Goal: Task Accomplishment & Management: Use online tool/utility

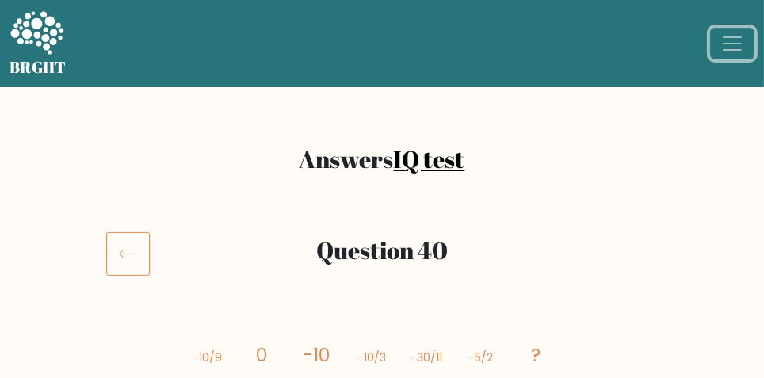
click at [738, 55] on span "Toggle navigation" at bounding box center [733, 44] width 24 height 24
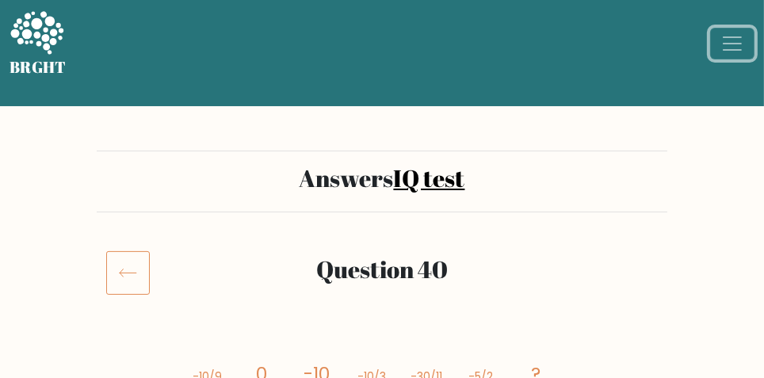
click at [729, 44] on span "Toggle navigation" at bounding box center [733, 44] width 24 height 24
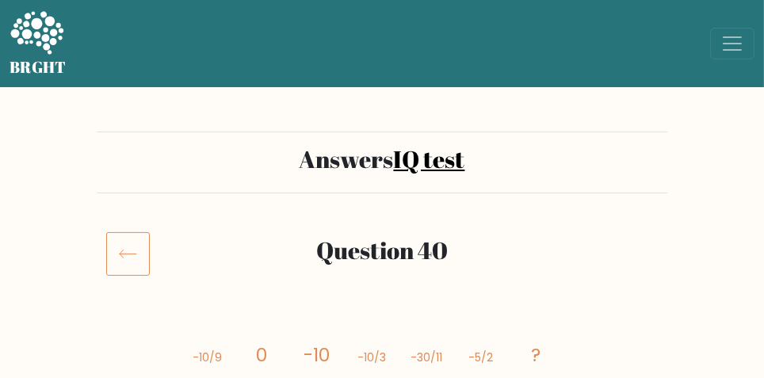
click at [401, 161] on link "IQ test" at bounding box center [429, 159] width 71 height 33
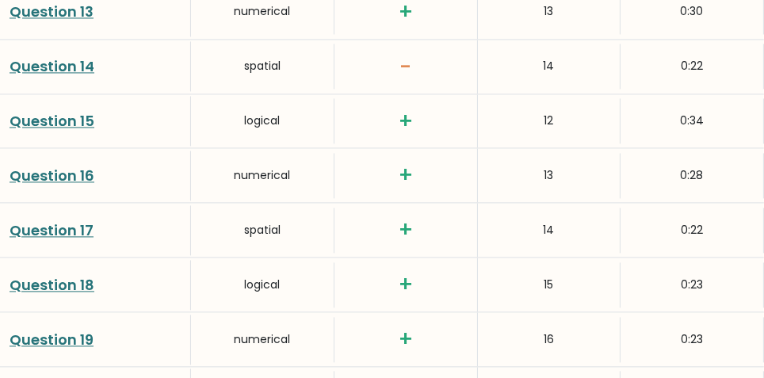
scroll to position [2985, 0]
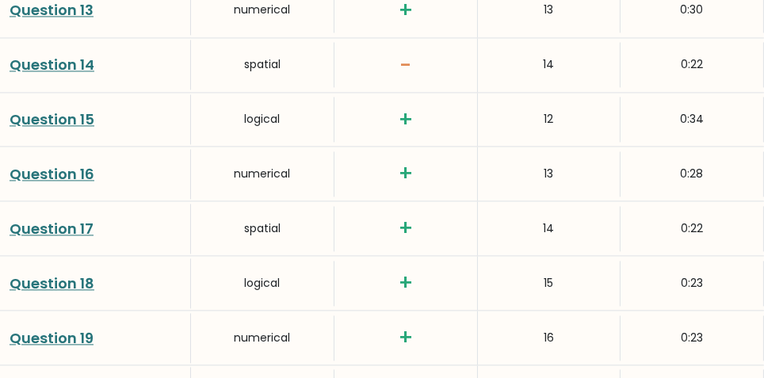
click at [47, 67] on link "Question 14" at bounding box center [52, 65] width 85 height 20
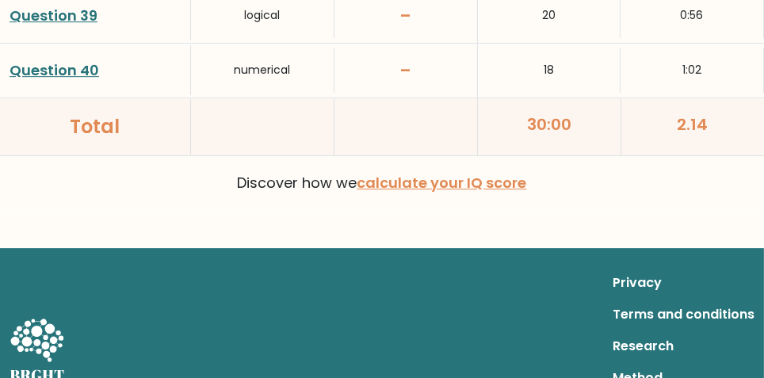
scroll to position [4392, 0]
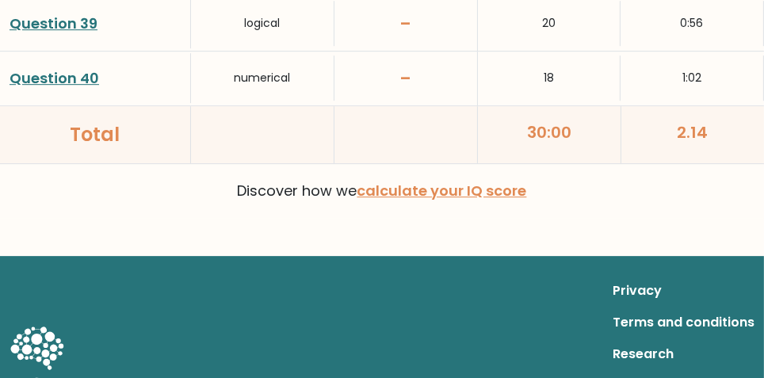
click at [553, 118] on div "30:00" at bounding box center [550, 134] width 144 height 57
click at [557, 125] on div "30:00" at bounding box center [550, 134] width 144 height 57
click at [709, 117] on div "2.14" at bounding box center [693, 134] width 143 height 57
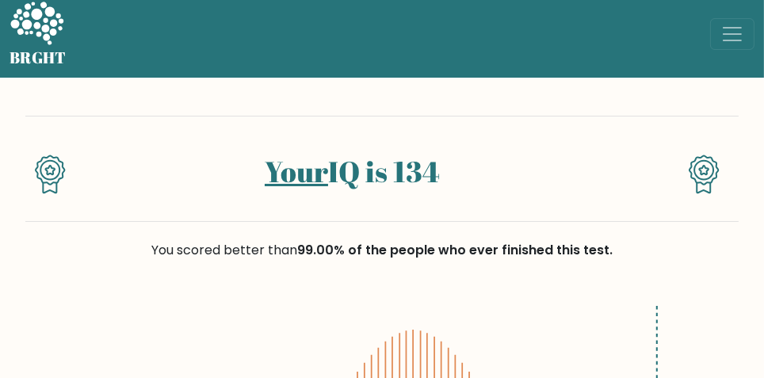
scroll to position [0, 0]
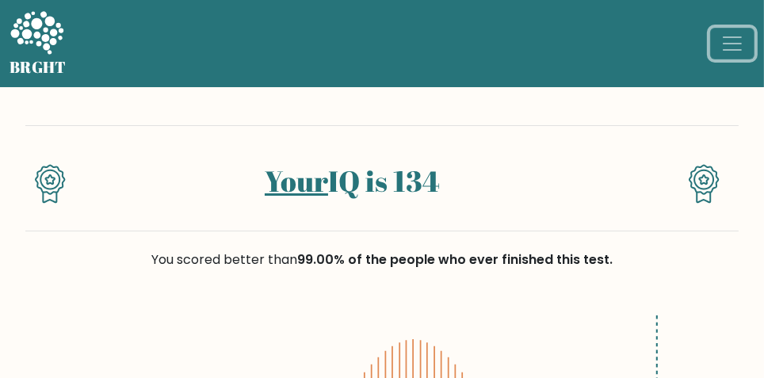
click at [745, 41] on button "Toggle navigation" at bounding box center [732, 44] width 44 height 32
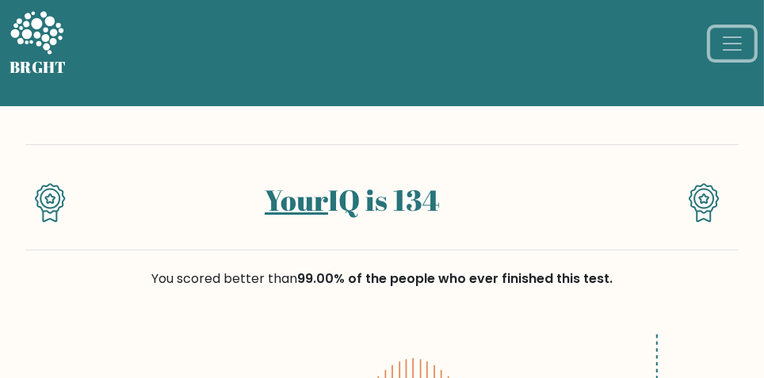
click at [733, 50] on span "Toggle navigation" at bounding box center [733, 44] width 24 height 24
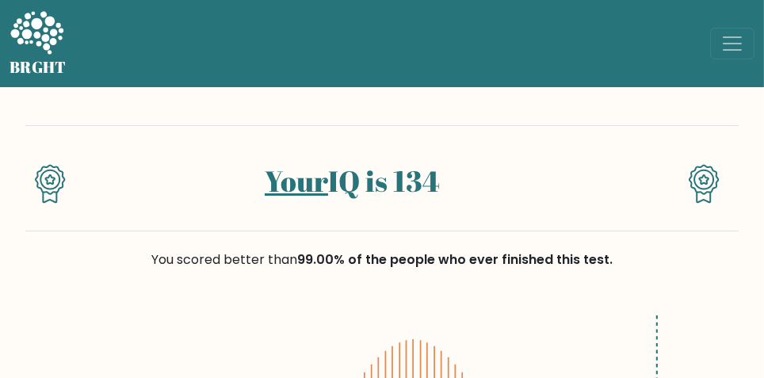
click at [32, 132] on div "Your IQ is 134" at bounding box center [382, 178] width 714 height 106
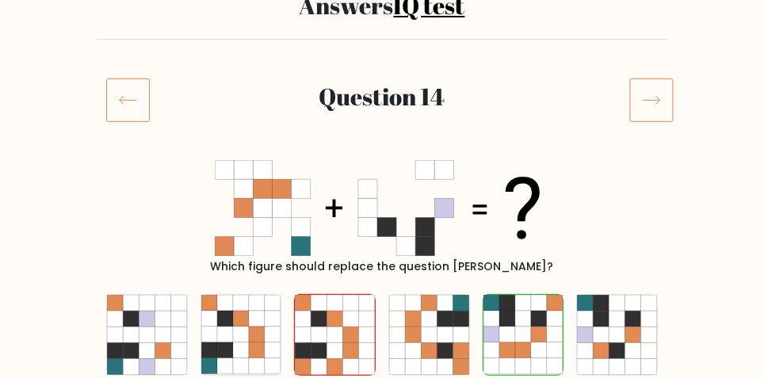
scroll to position [137, 0]
